Goal: Task Accomplishment & Management: Manage account settings

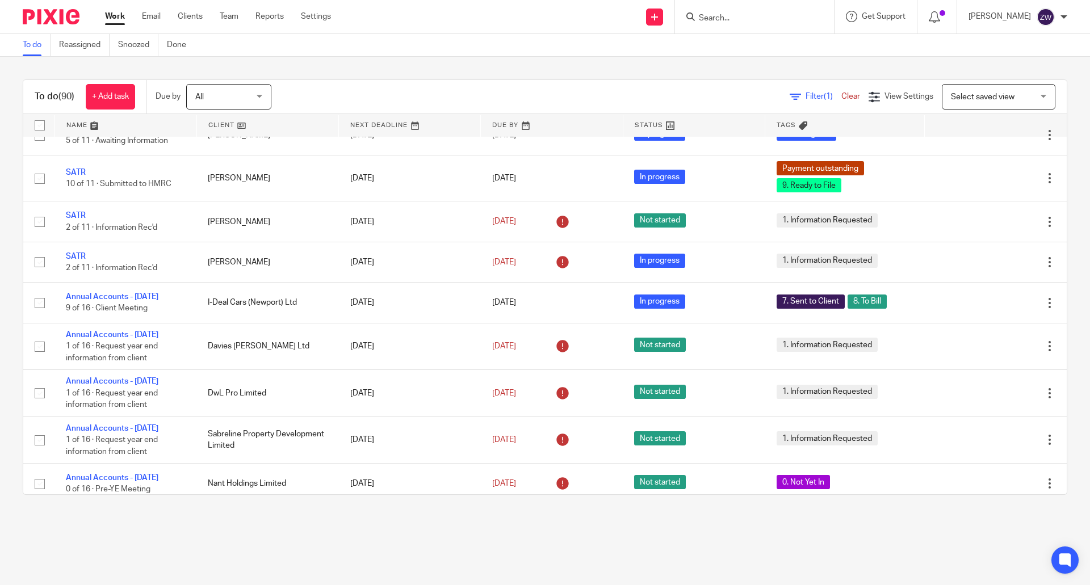
scroll to position [2442, 0]
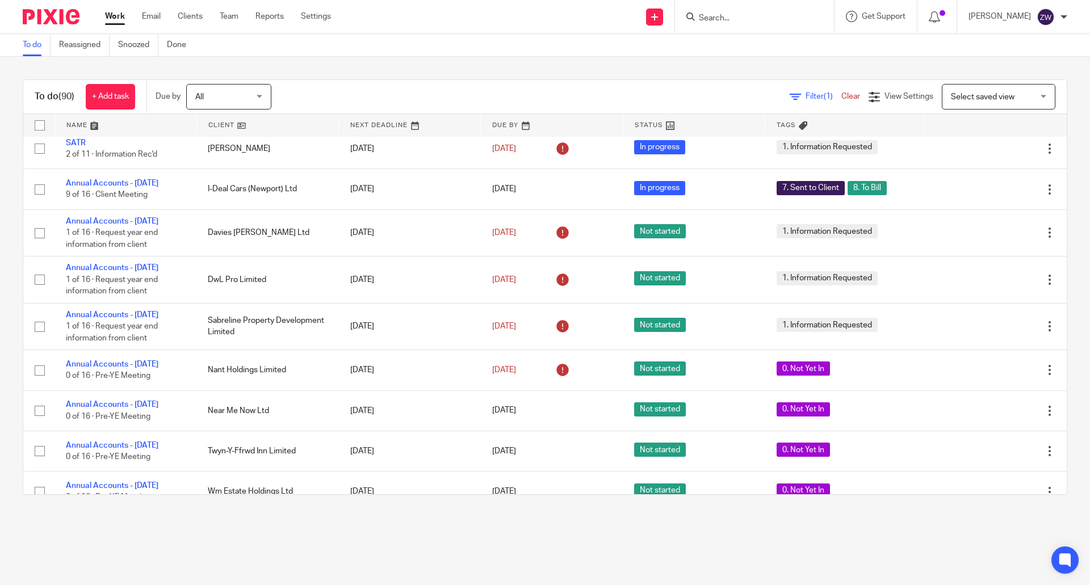
click at [740, 20] on input "Search" at bounding box center [749, 19] width 102 height 10
type input "country"
click at [889, 55] on div "To do Reassigned Snoozed Done" at bounding box center [545, 45] width 1090 height 23
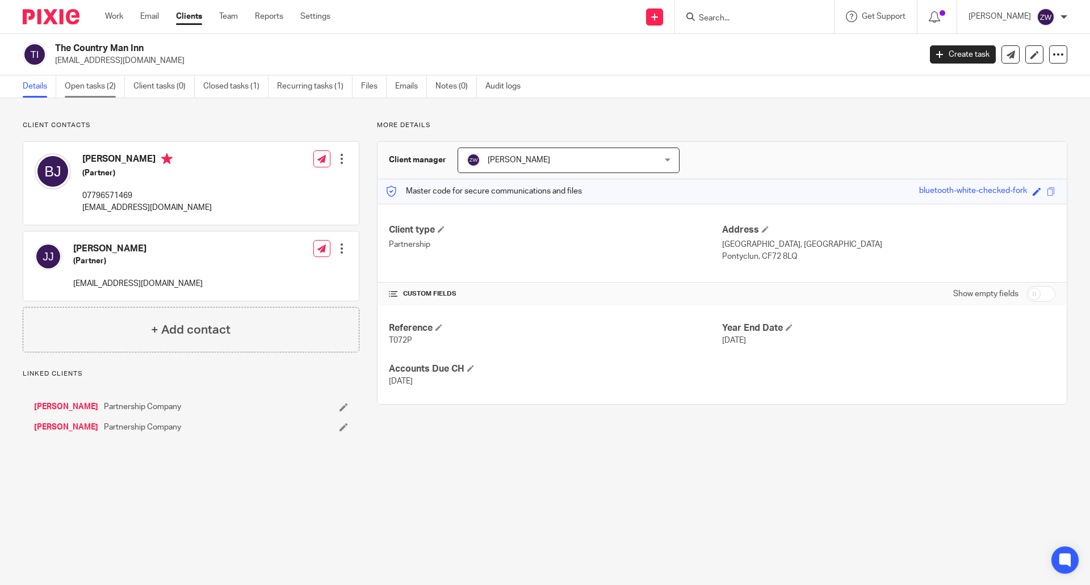
click at [112, 86] on link "Open tasks (2)" at bounding box center [95, 87] width 60 height 22
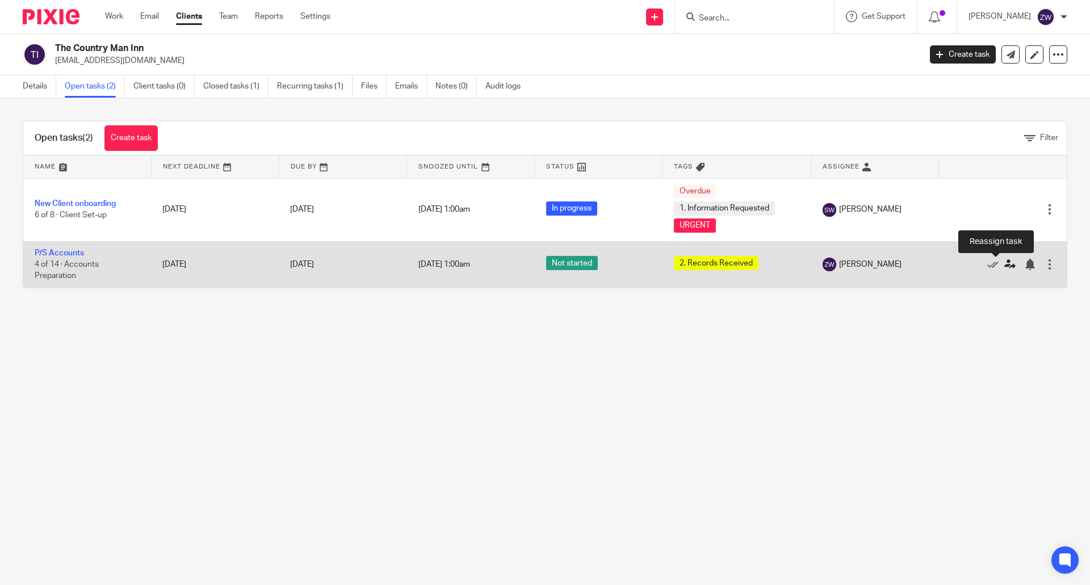
click at [1004, 266] on icon at bounding box center [1009, 264] width 11 height 11
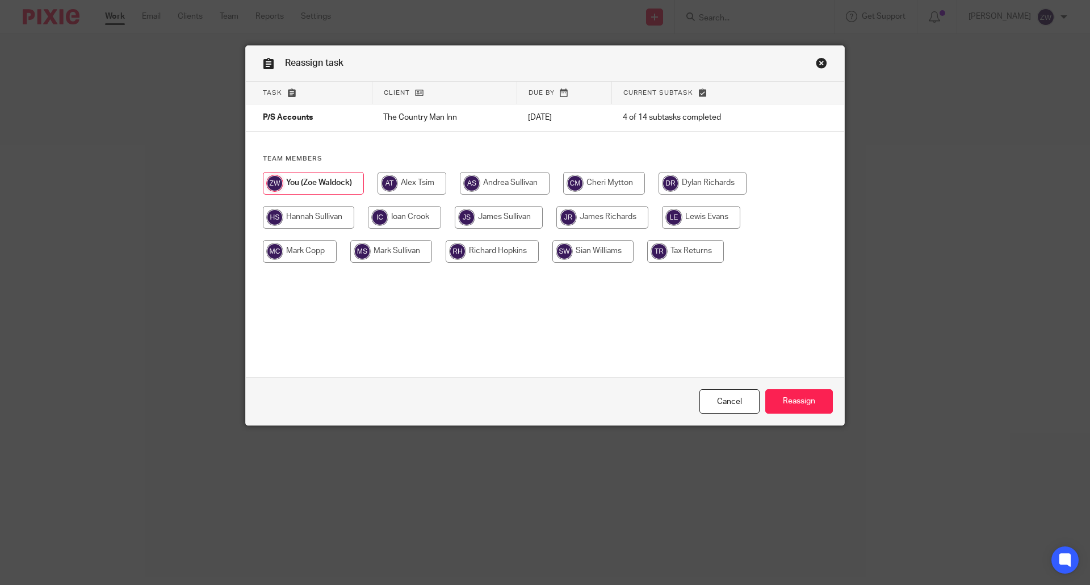
click at [682, 223] on input "radio" at bounding box center [701, 217] width 78 height 23
radio input "true"
click at [797, 402] on input "Reassign" at bounding box center [799, 402] width 68 height 24
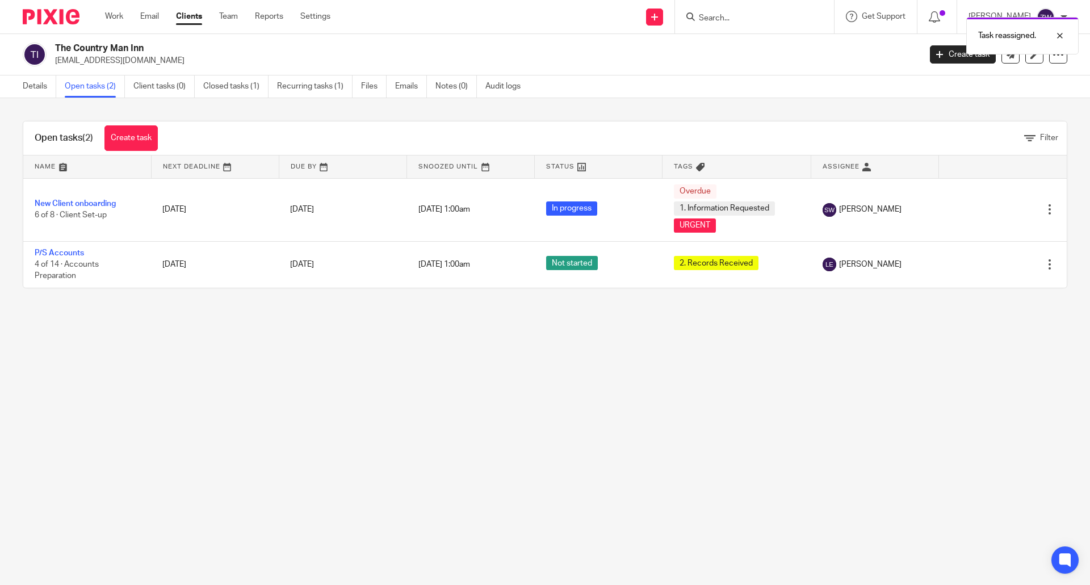
click at [739, 18] on div "Task reassigned." at bounding box center [812, 32] width 534 height 43
click at [735, 18] on div "Task reassigned." at bounding box center [812, 32] width 534 height 43
click at [718, 13] on div "Task reassigned." at bounding box center [812, 32] width 534 height 43
click at [1061, 37] on div at bounding box center [1051, 36] width 31 height 14
click at [783, 8] on div at bounding box center [754, 17] width 159 height 34
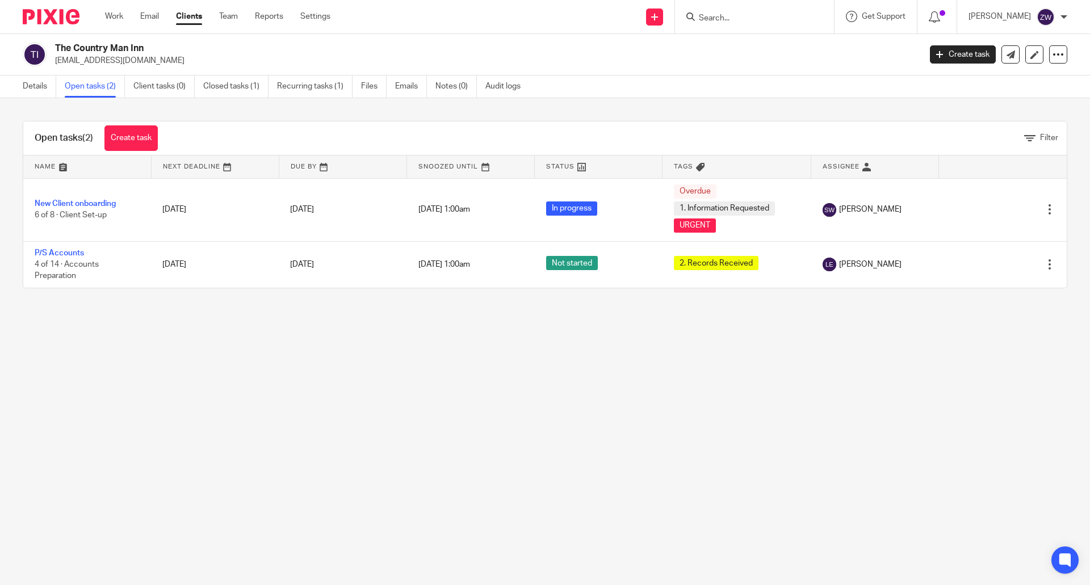
click at [735, 15] on input "Search" at bounding box center [749, 19] width 102 height 10
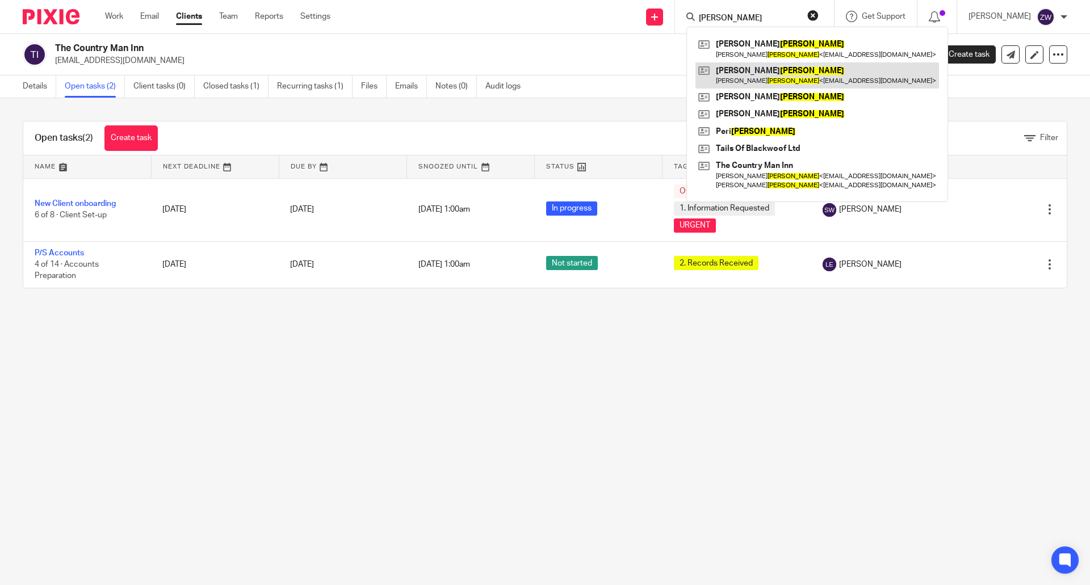
type input "johnson"
click at [757, 341] on main "The Country Man Inn the_countryman@aol.com Create task Update from Companies Ho…" at bounding box center [545, 292] width 1090 height 585
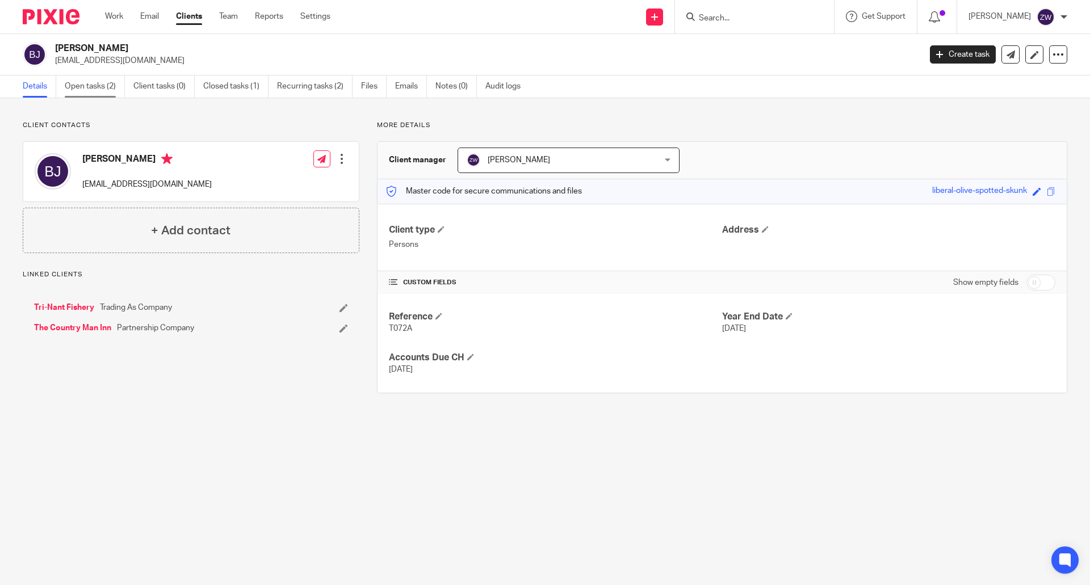
click at [95, 91] on link "Open tasks (2)" at bounding box center [95, 87] width 60 height 22
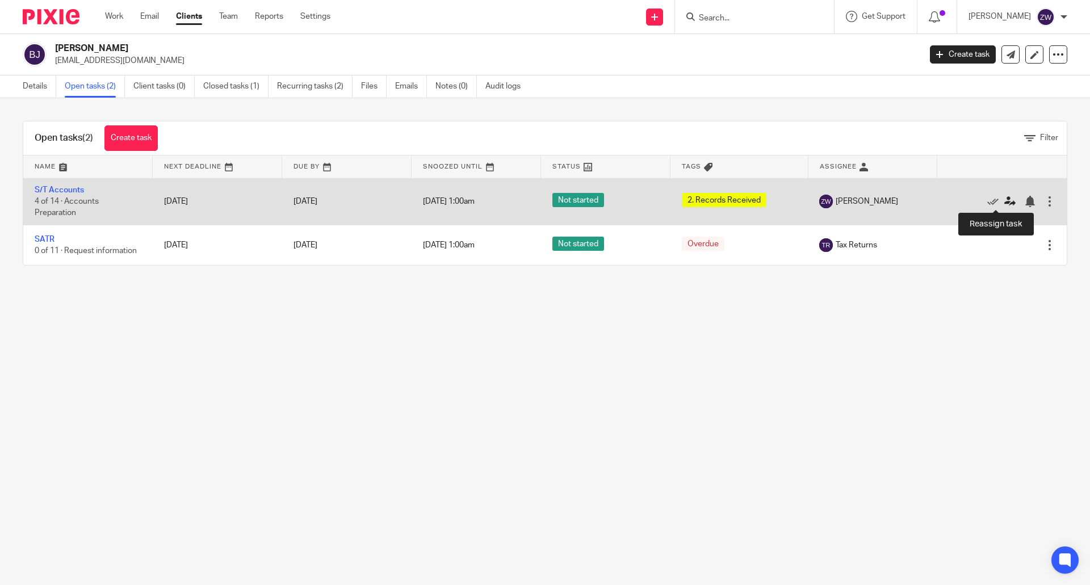
click at [1004, 200] on icon at bounding box center [1009, 201] width 11 height 11
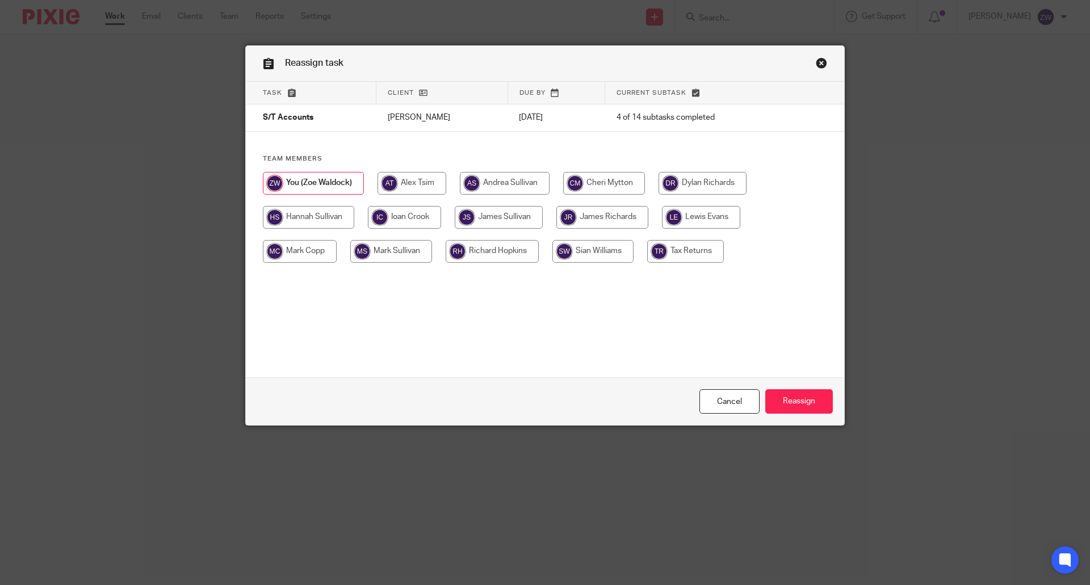
click at [697, 213] on input "radio" at bounding box center [701, 217] width 78 height 23
radio input "true"
click at [806, 400] on input "Reassign" at bounding box center [799, 402] width 68 height 24
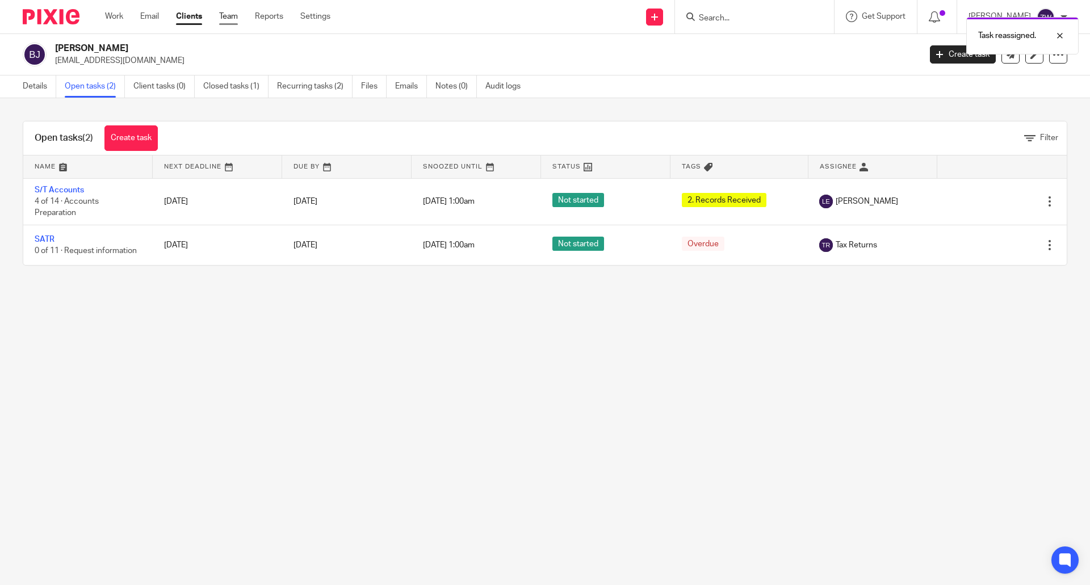
click at [227, 19] on link "Team" at bounding box center [228, 16] width 19 height 11
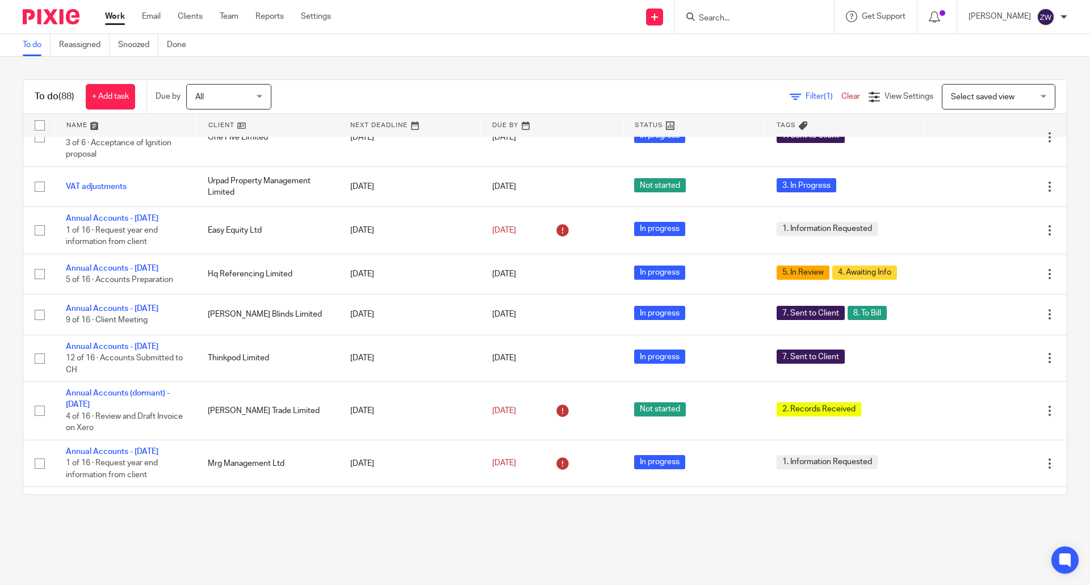
scroll to position [795, 0]
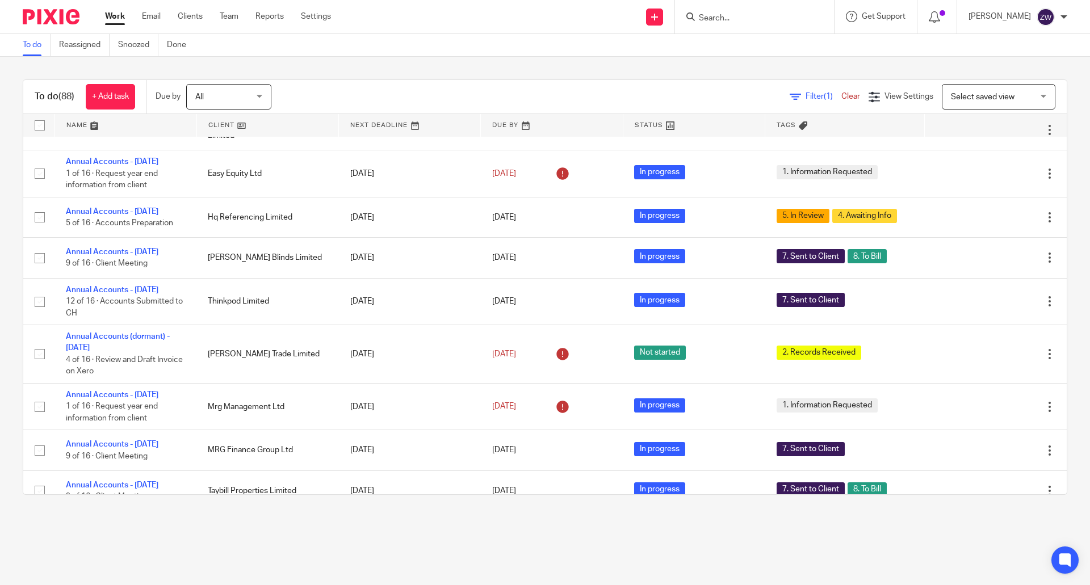
click at [397, 42] on div "To do Reassigned Snoozed Done" at bounding box center [545, 45] width 1090 height 23
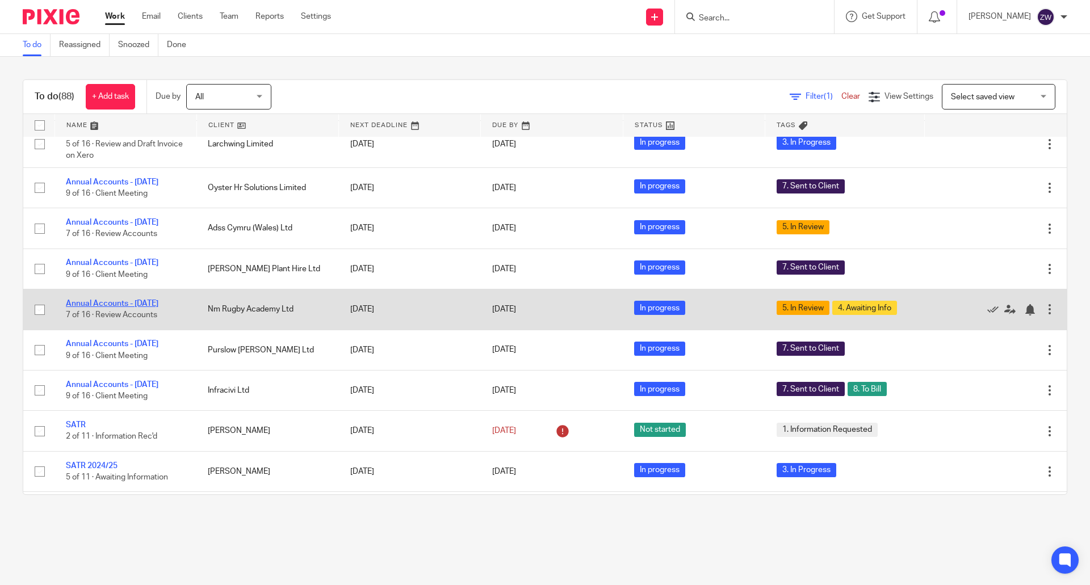
click at [144, 300] on link "Annual Accounts - [DATE]" at bounding box center [112, 304] width 93 height 8
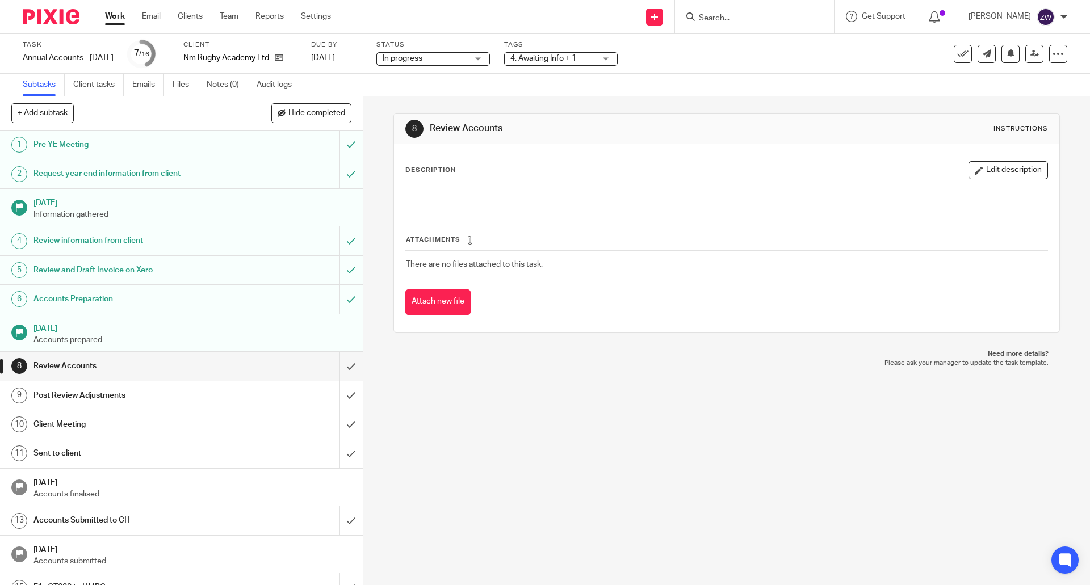
click at [554, 53] on span "4. Awaiting Info + 1" at bounding box center [552, 59] width 85 height 12
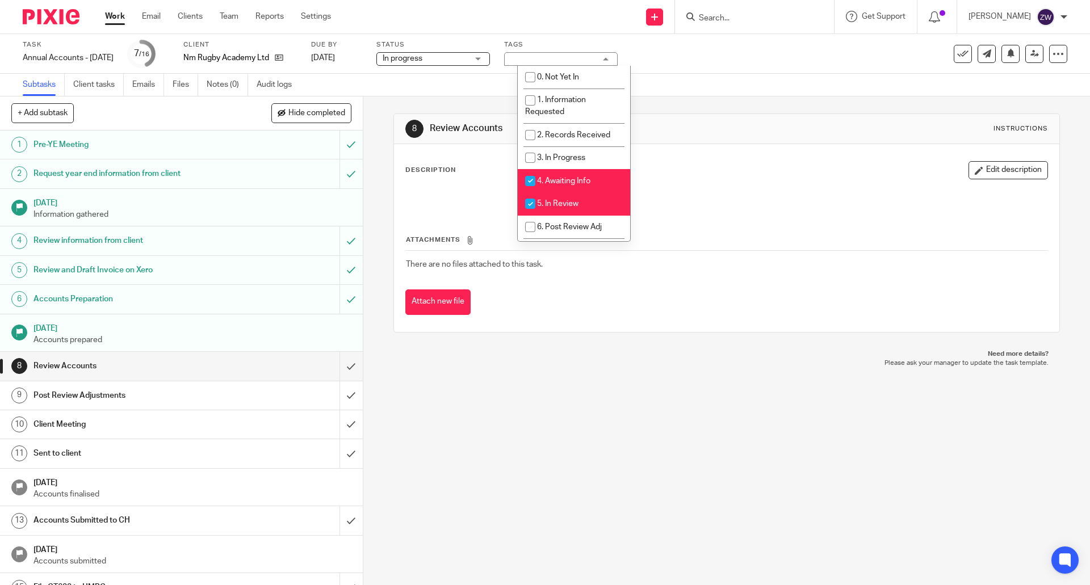
click at [567, 203] on span "5. In Review" at bounding box center [557, 204] width 41 height 8
checkbox input "false"
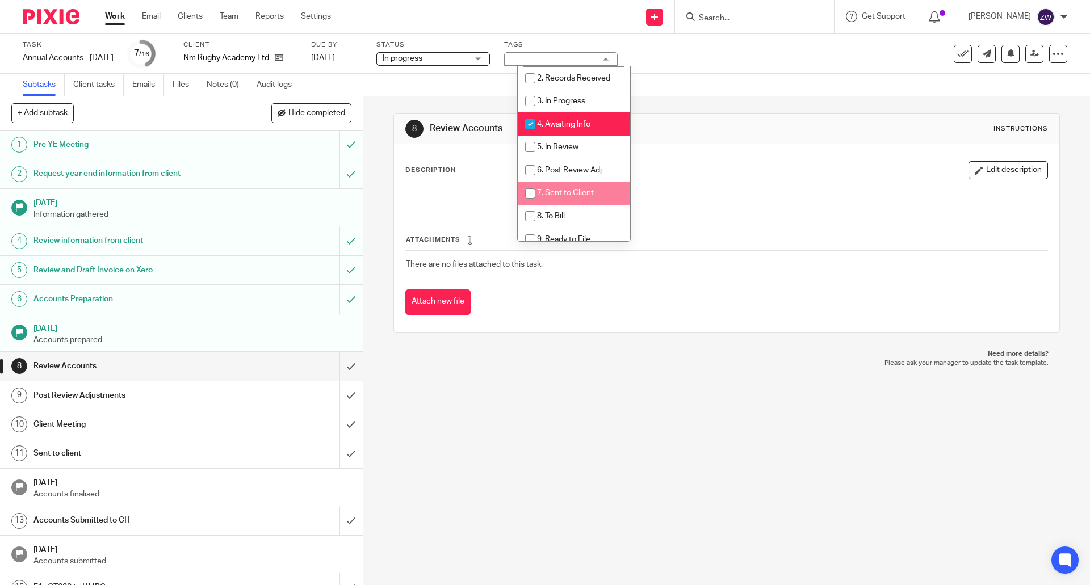
click at [567, 203] on li "7. Sent to Client" at bounding box center [574, 193] width 112 height 23
checkbox input "true"
click at [572, 372] on div "8 Review Accounts Instructions Description Edit description Attachments There a…" at bounding box center [726, 341] width 727 height 489
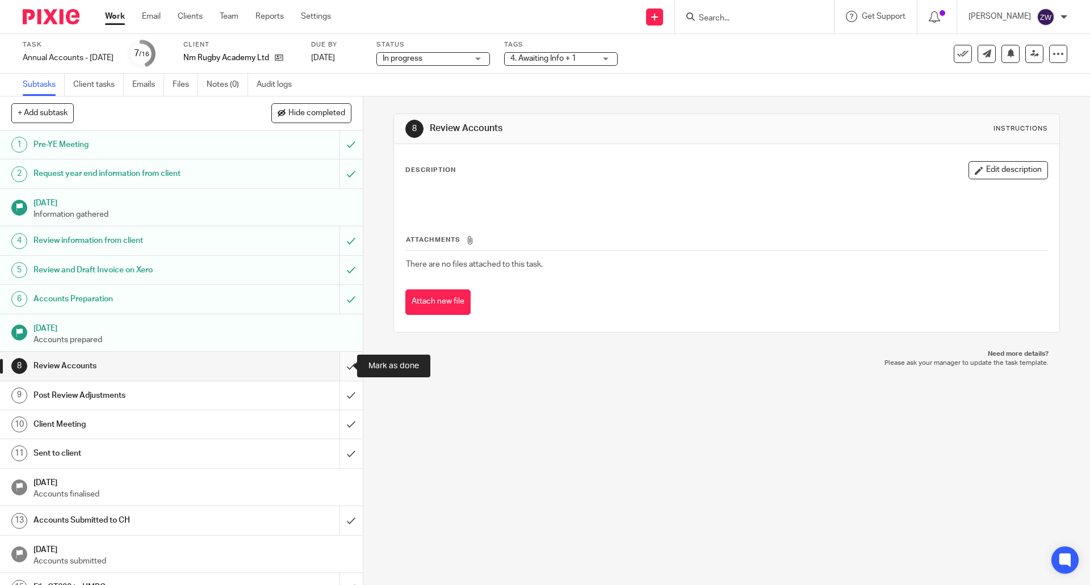
click at [342, 366] on input "submit" at bounding box center [181, 366] width 363 height 28
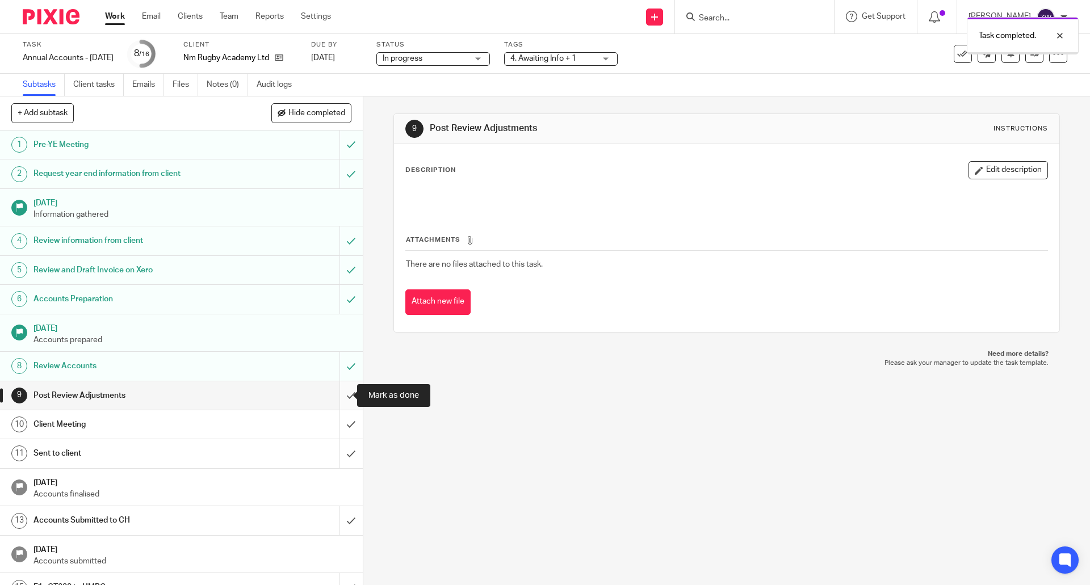
click at [342, 395] on input "submit" at bounding box center [181, 396] width 363 height 28
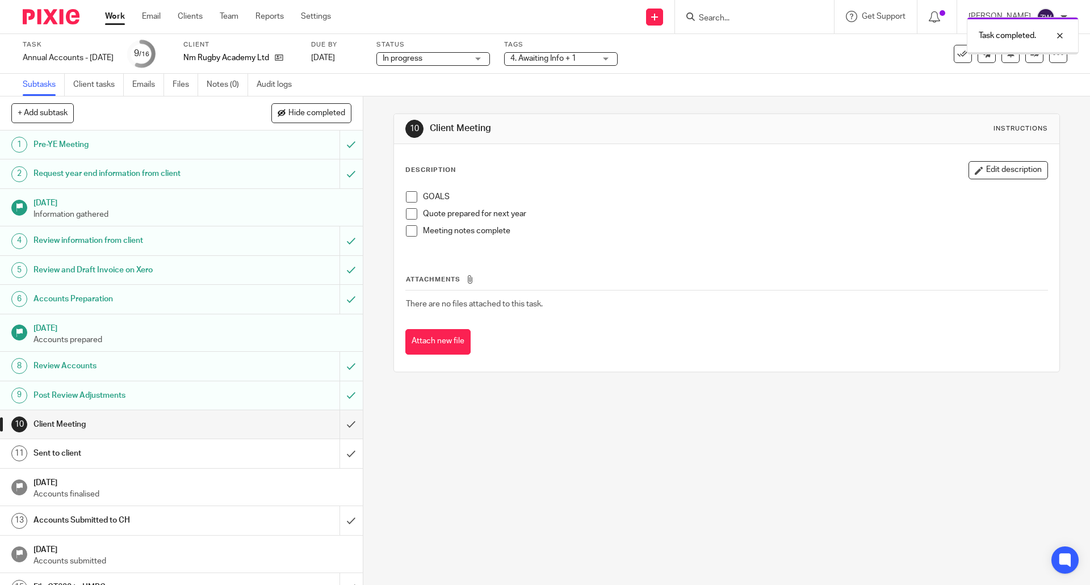
click at [65, 16] on img at bounding box center [51, 16] width 57 height 15
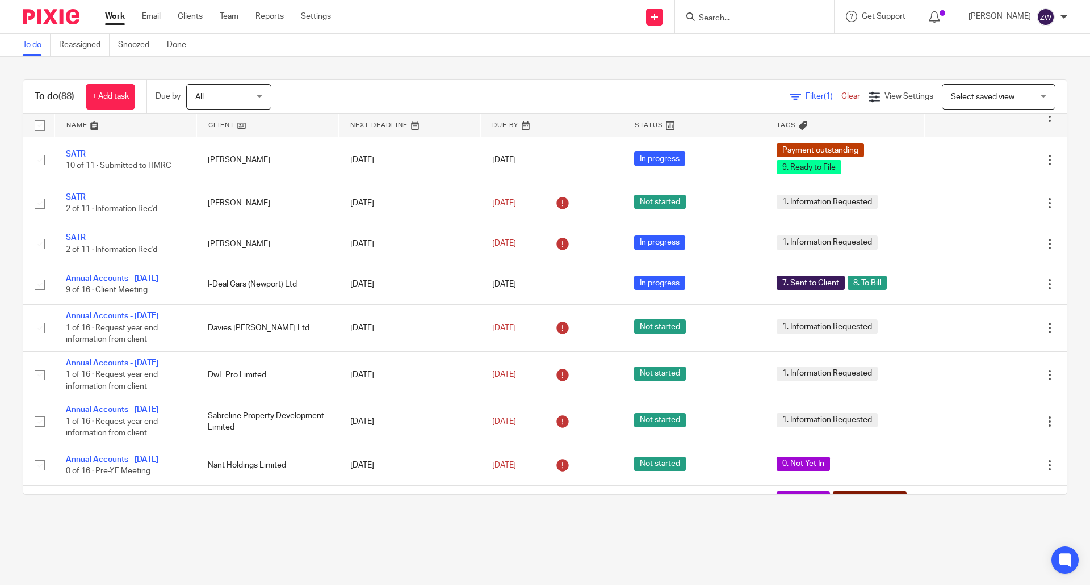
scroll to position [2214, 0]
